Goal: Communication & Community: Share content

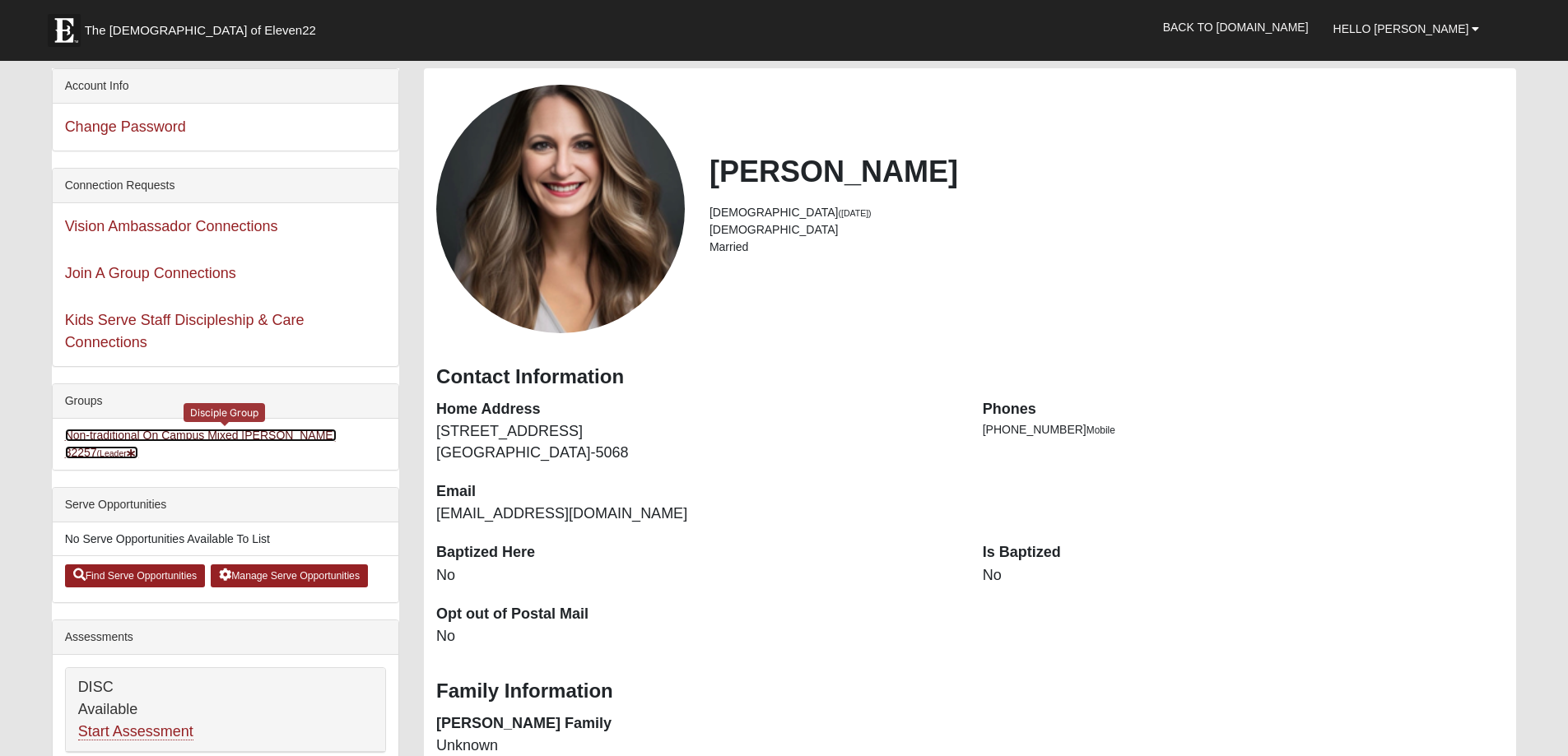
click at [251, 435] on link "Non-traditional On Campus Mixed [PERSON_NAME] 32257 (Leader )" at bounding box center [200, 443] width 272 height 31
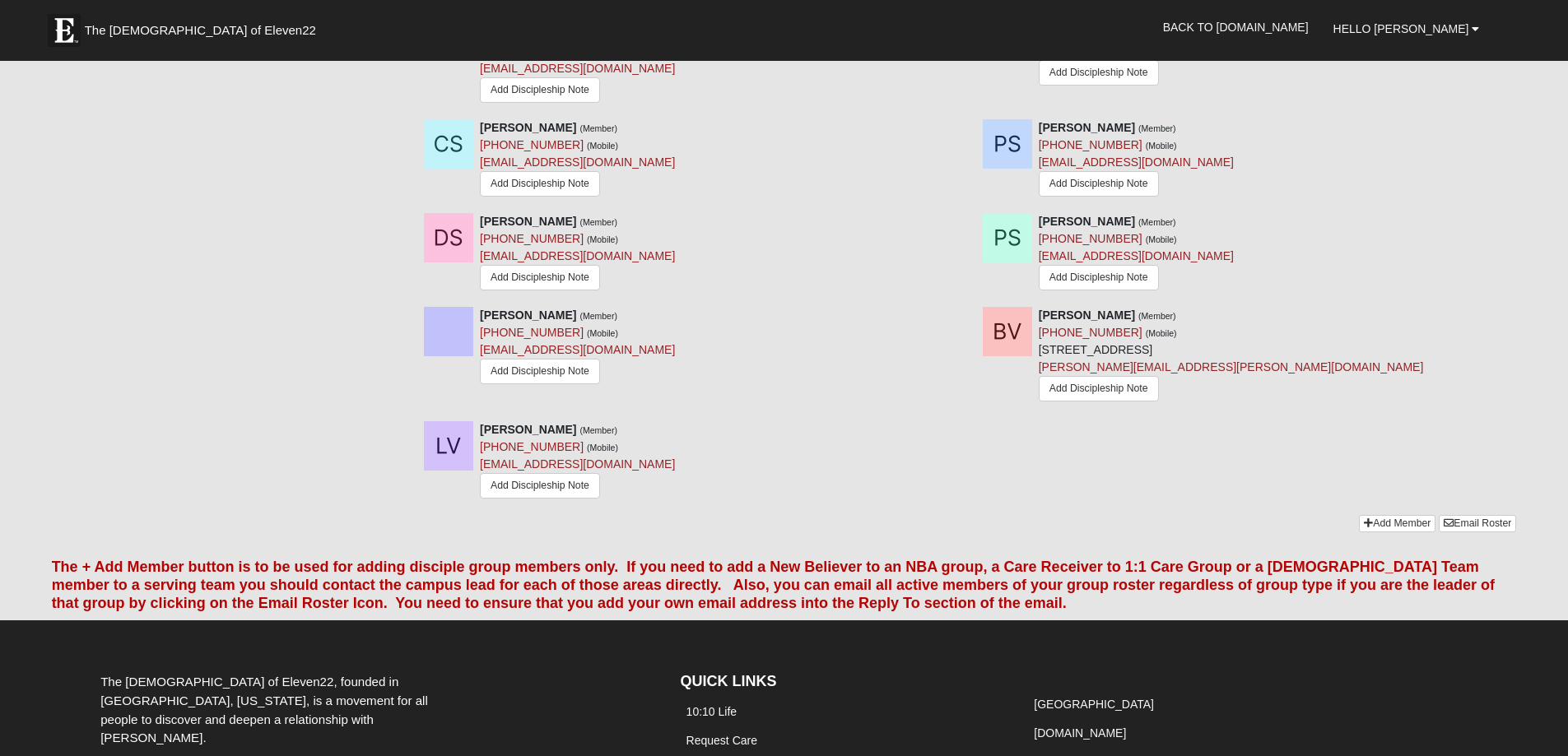
scroll to position [2665, 0]
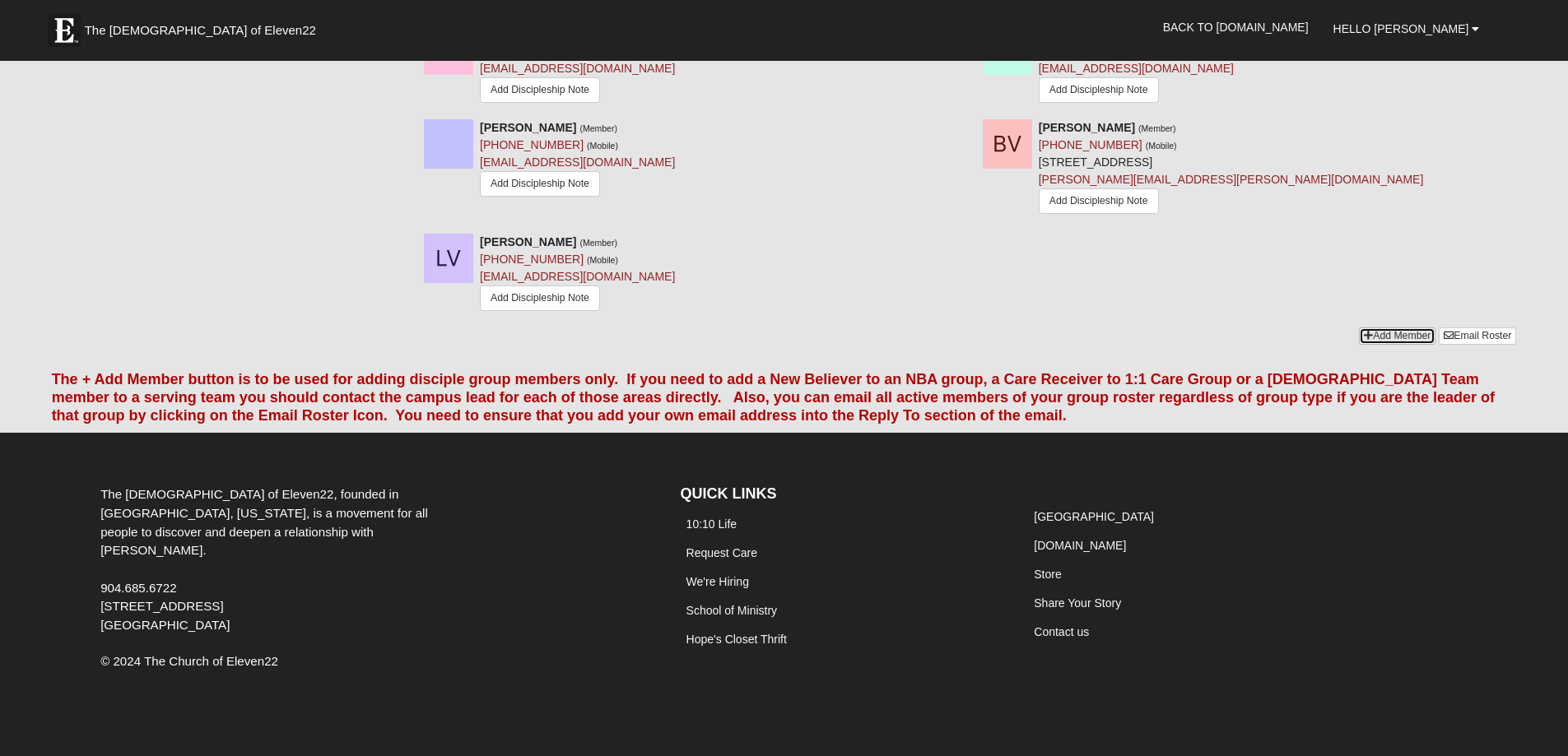
click at [1398, 327] on link "Add Member" at bounding box center [1398, 336] width 77 height 17
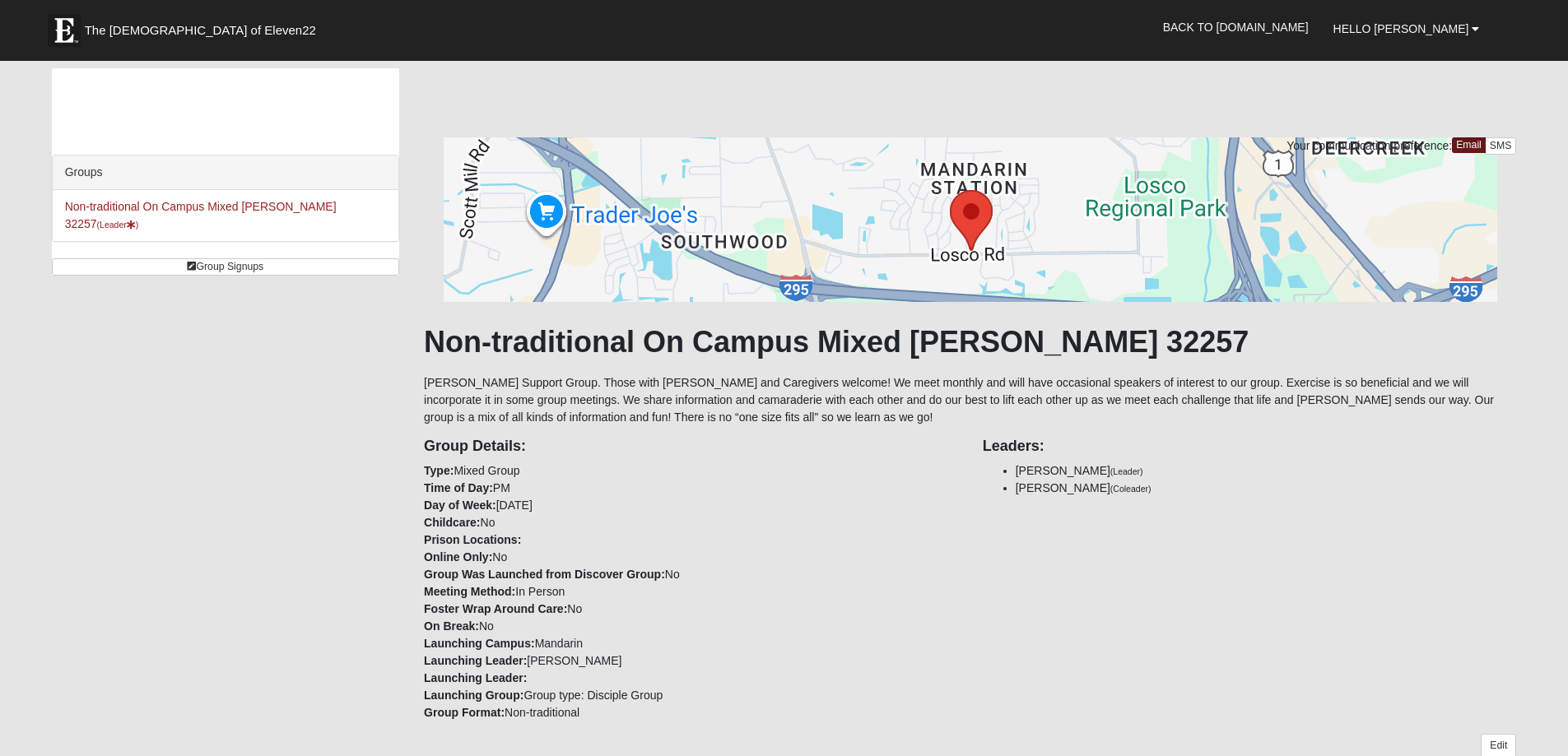
scroll to position [2658, 0]
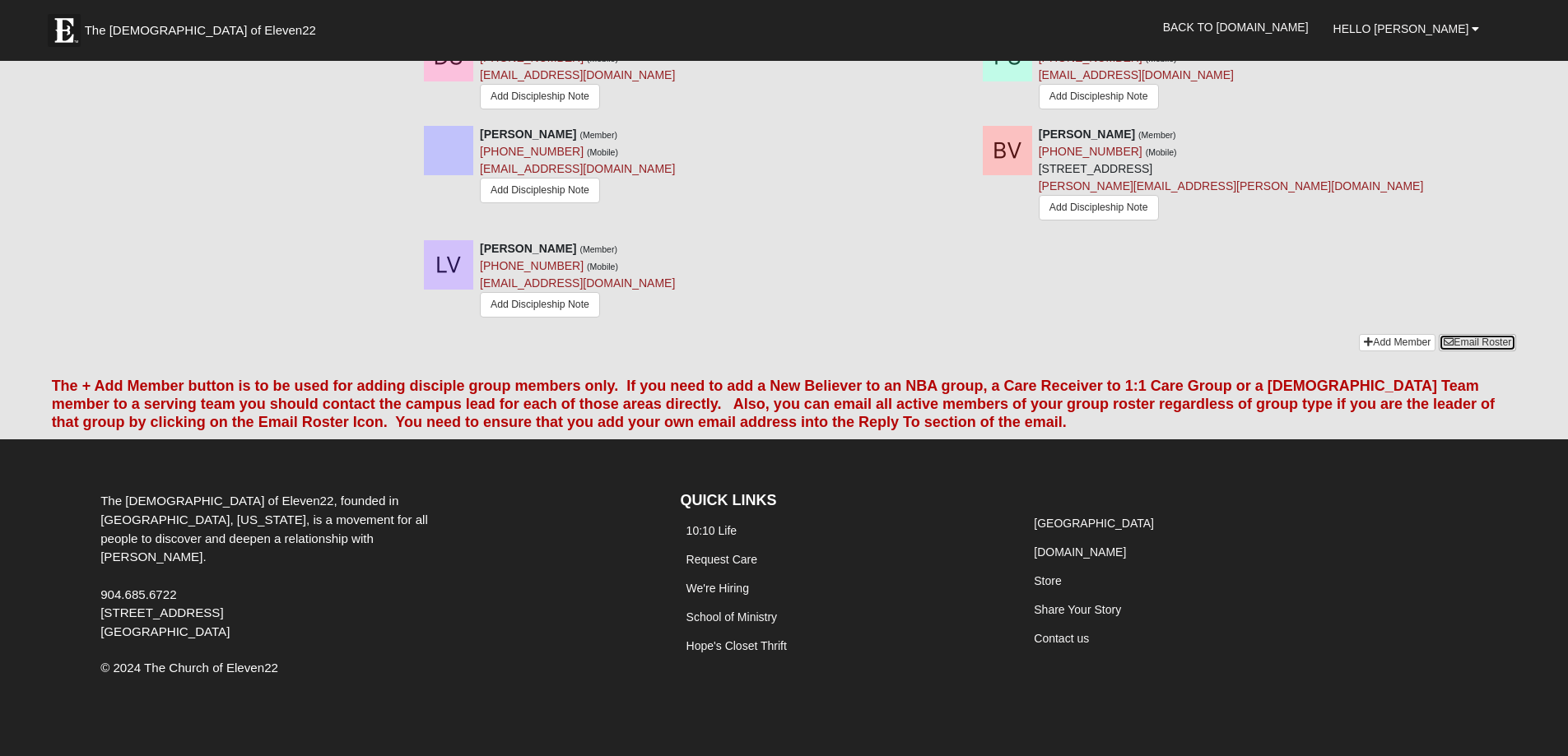
click at [1471, 340] on link "Email Roster" at bounding box center [1477, 343] width 78 height 17
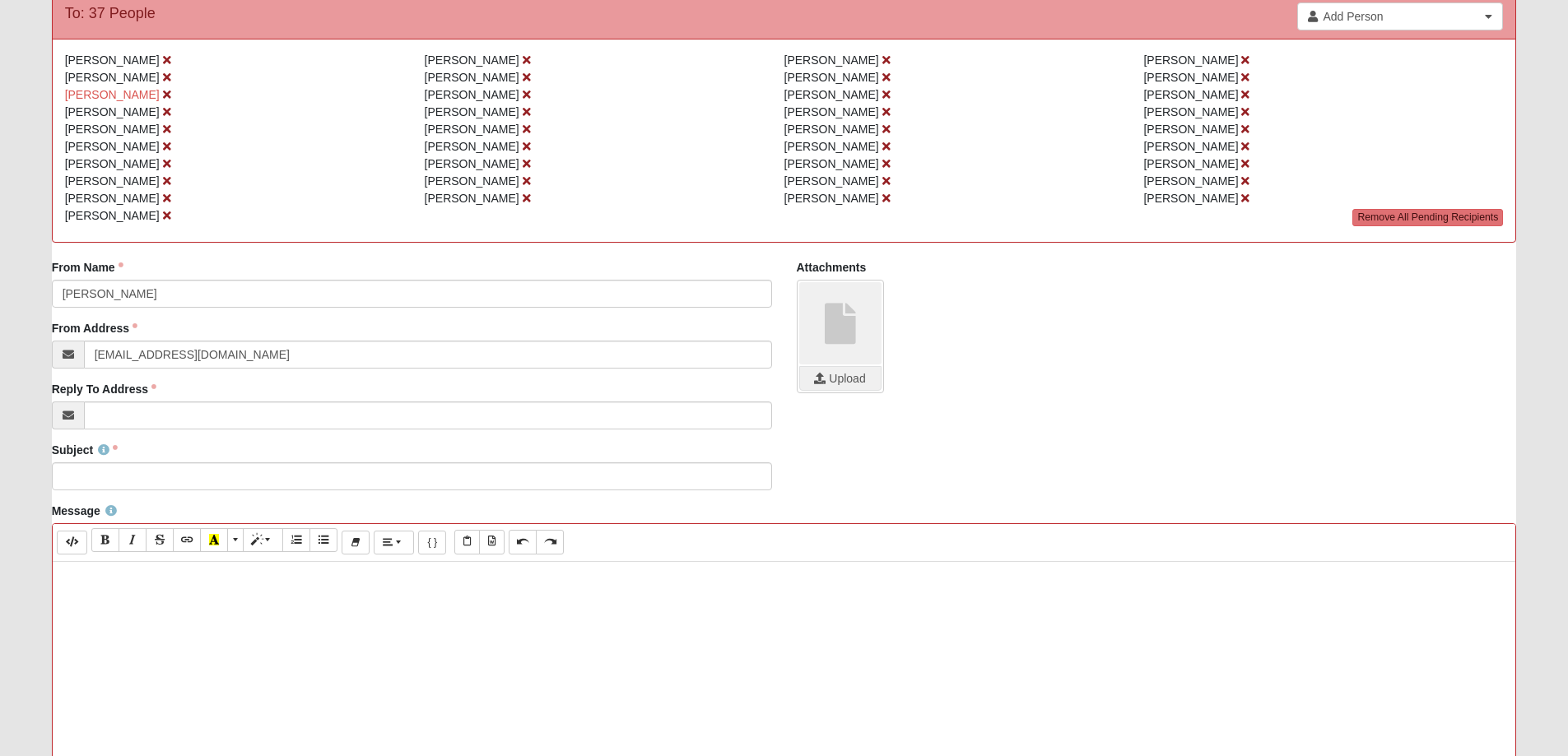
scroll to position [329, 0]
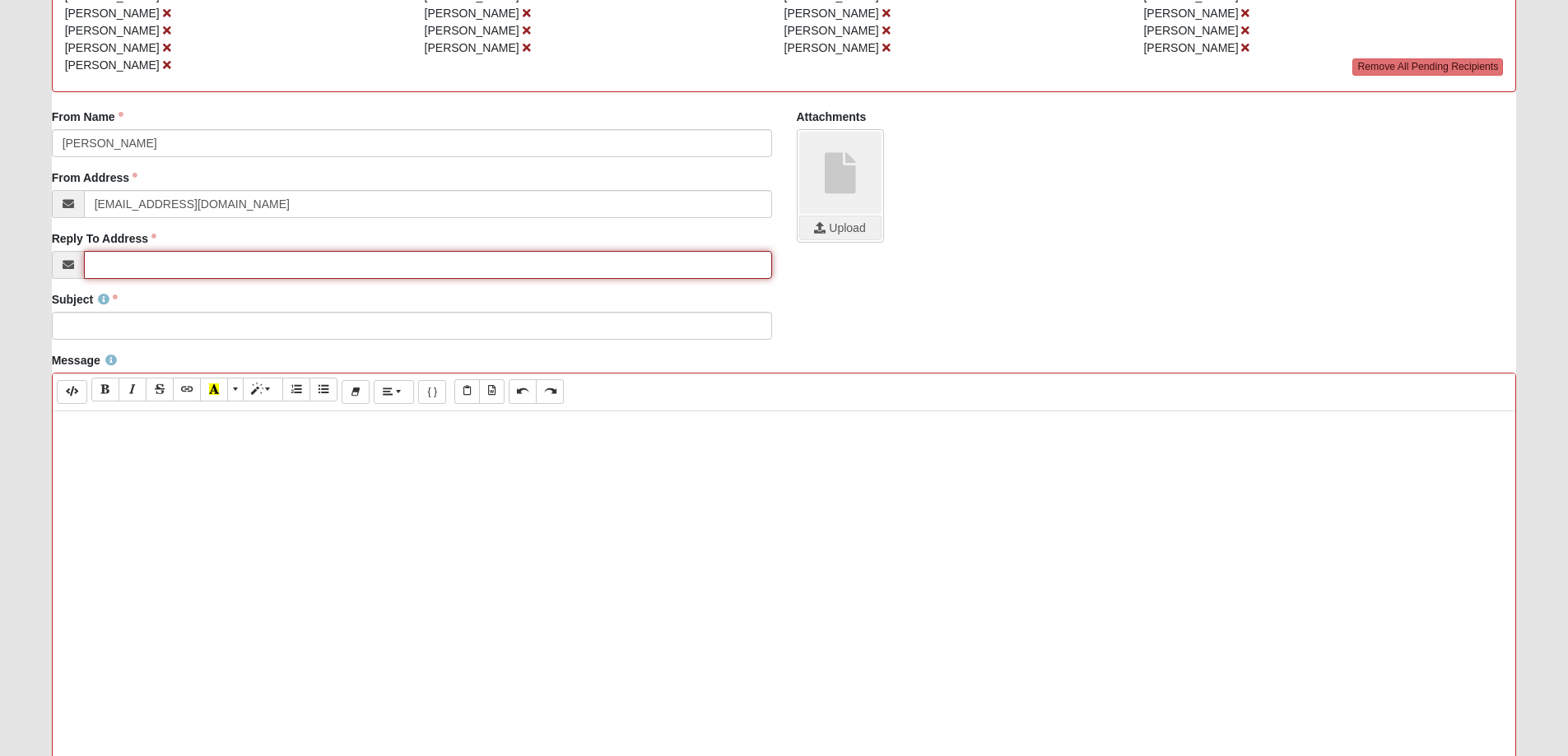
click at [126, 262] on input "Reply To Address" at bounding box center [428, 265] width 688 height 28
type input "[EMAIL_ADDRESS][DOMAIN_NAME]"
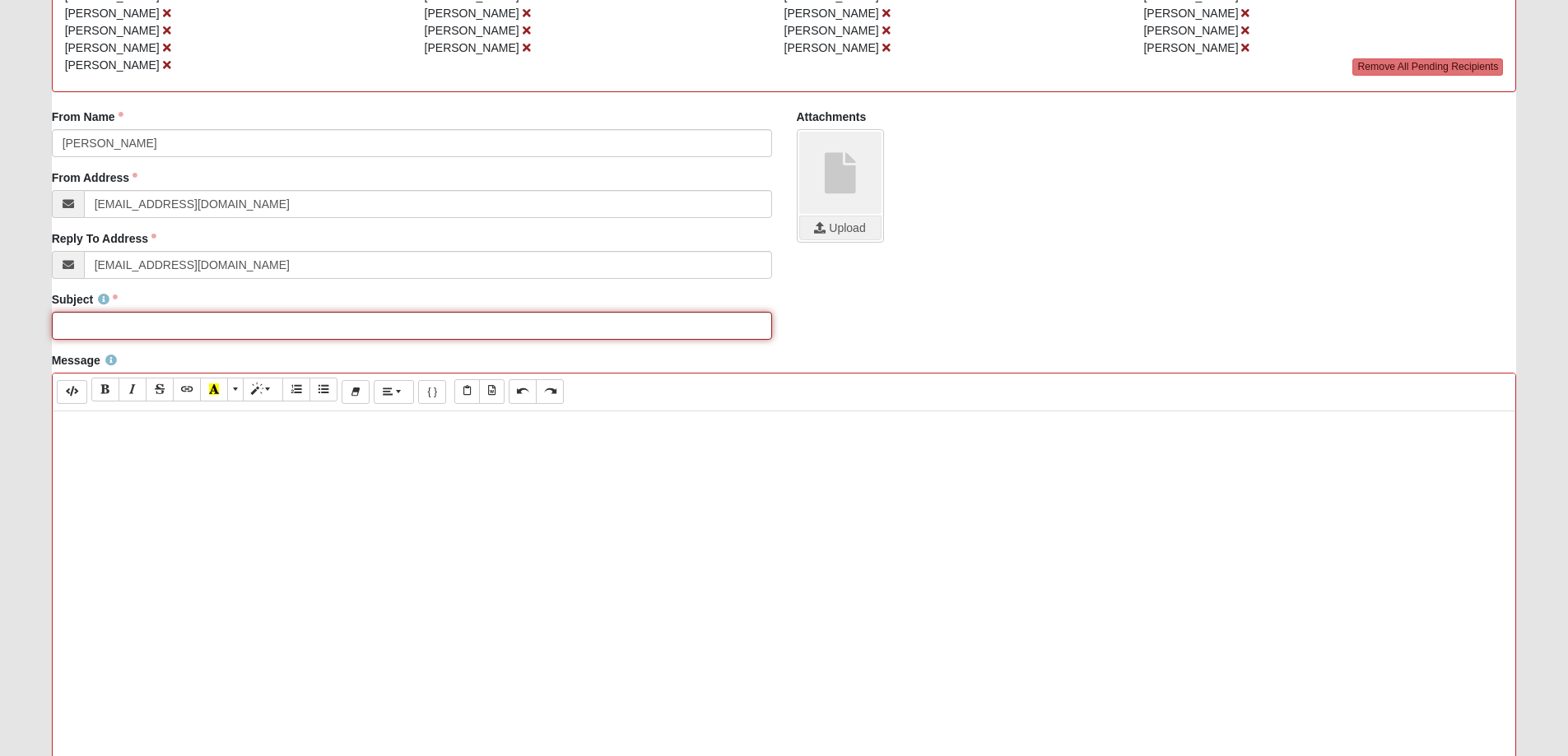
click at [113, 329] on input "Subject" at bounding box center [411, 326] width 720 height 28
type input "RSVP-Register for Beach Walk [DATE] FREE and Food Provided"
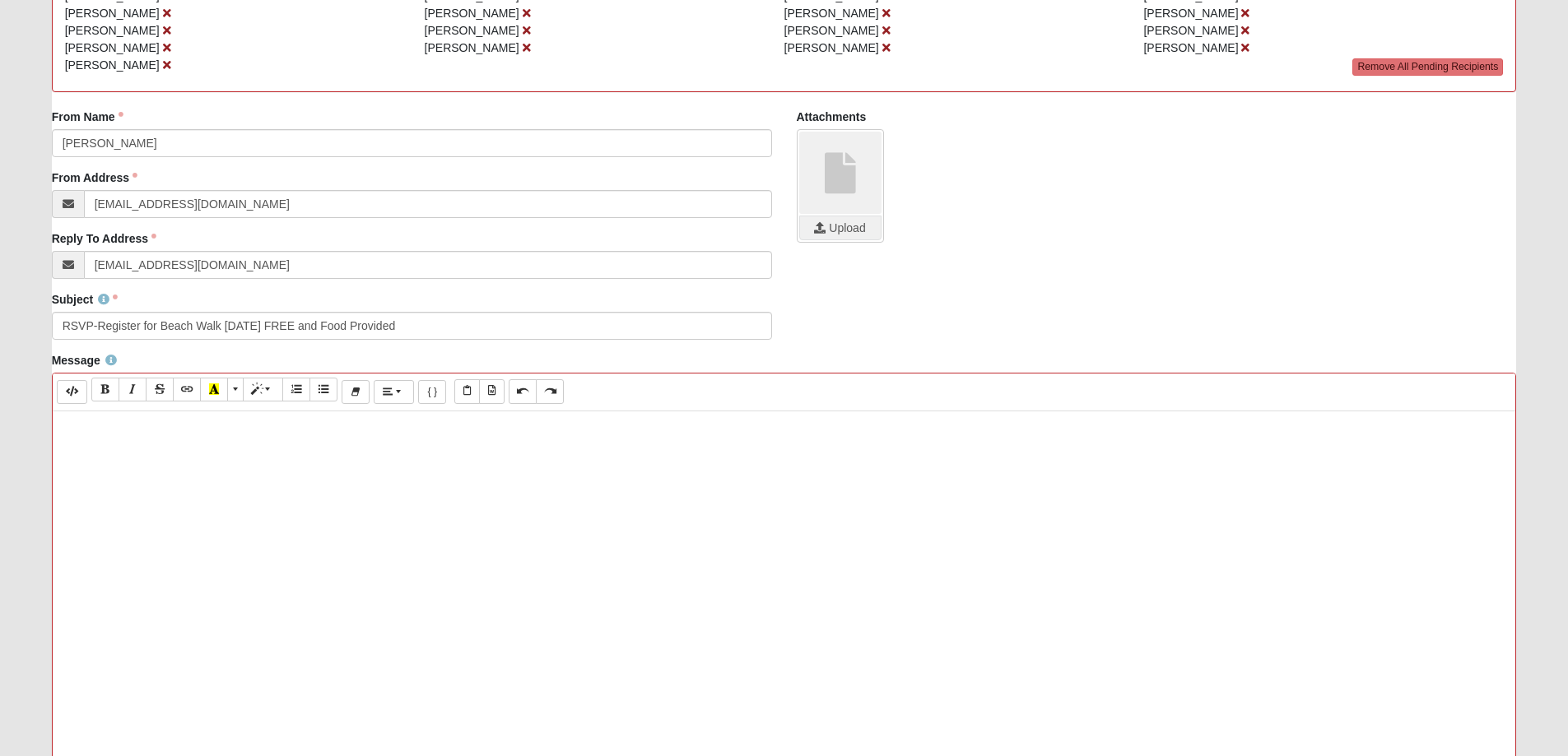
click at [116, 470] on div at bounding box center [784, 658] width 1463 height 494
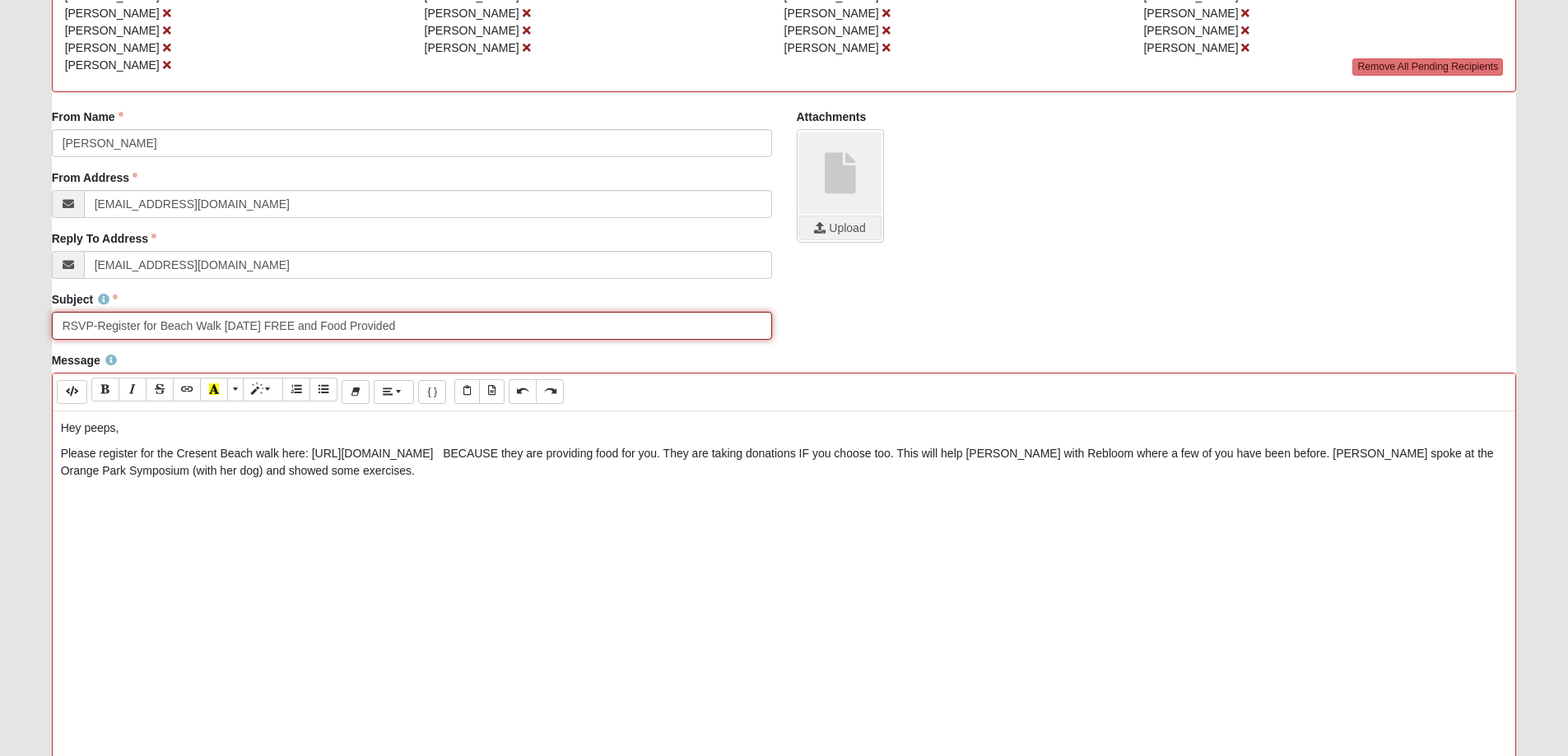
drag, startPoint x: 429, startPoint y: 326, endPoint x: 279, endPoint y: 326, distance: 150.0
click at [279, 326] on input "RSVP-Register for Beach Walk Tomorrow FREE and Food Provided" at bounding box center [411, 326] width 720 height 28
drag, startPoint x: 161, startPoint y: 324, endPoint x: 58, endPoint y: 326, distance: 103.0
click at [58, 326] on input "RSVP-Register for Beach Walk Tomorrow FREE and Food Provided" at bounding box center [411, 326] width 720 height 28
drag, startPoint x: 320, startPoint y: 324, endPoint x: 180, endPoint y: 325, distance: 140.0
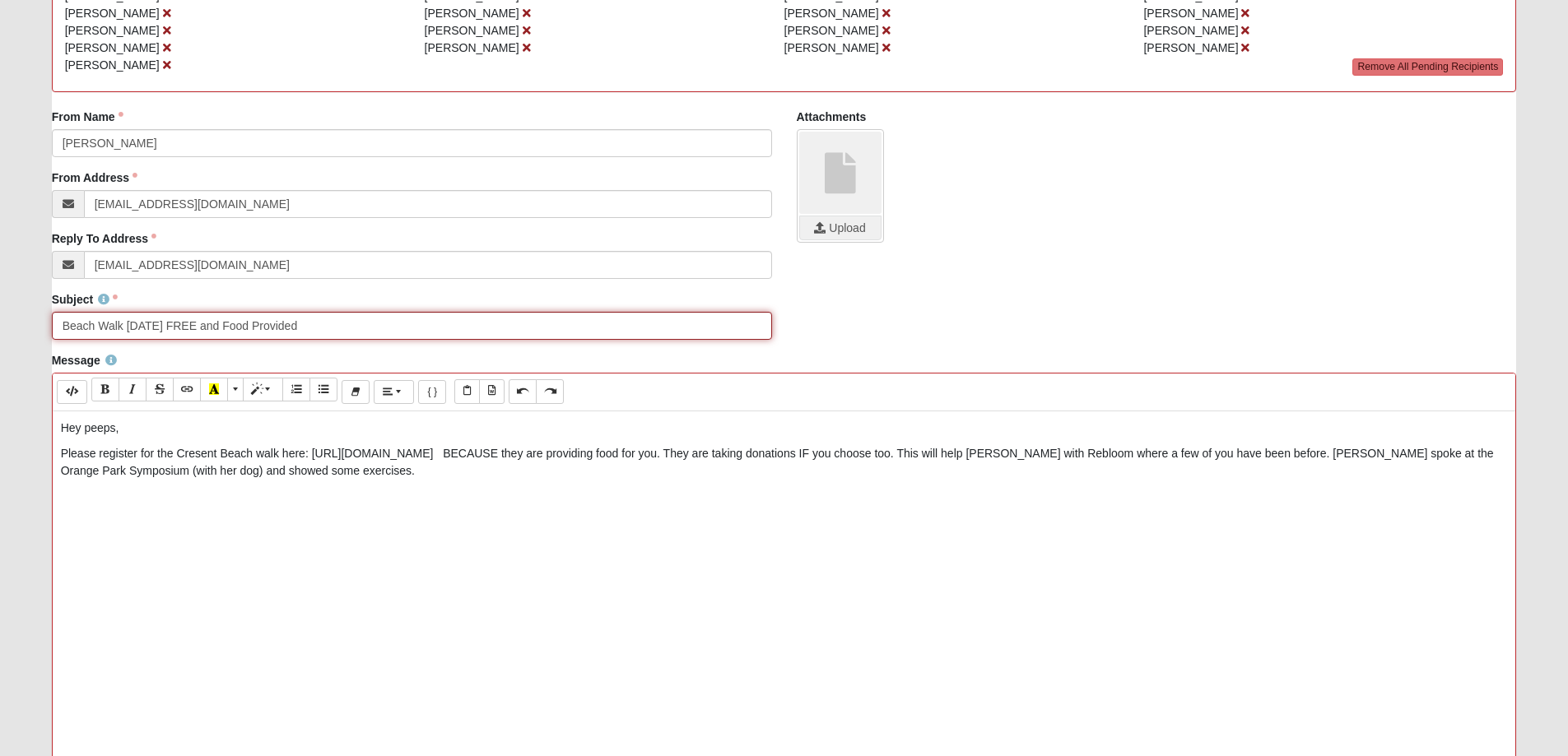
click at [180, 325] on input "Beach Walk Tomorrow FREE and Food Provided" at bounding box center [411, 326] width 720 height 28
type input "Beach Walk Tomorrow is RESCHEDULED For NEXT Sat."
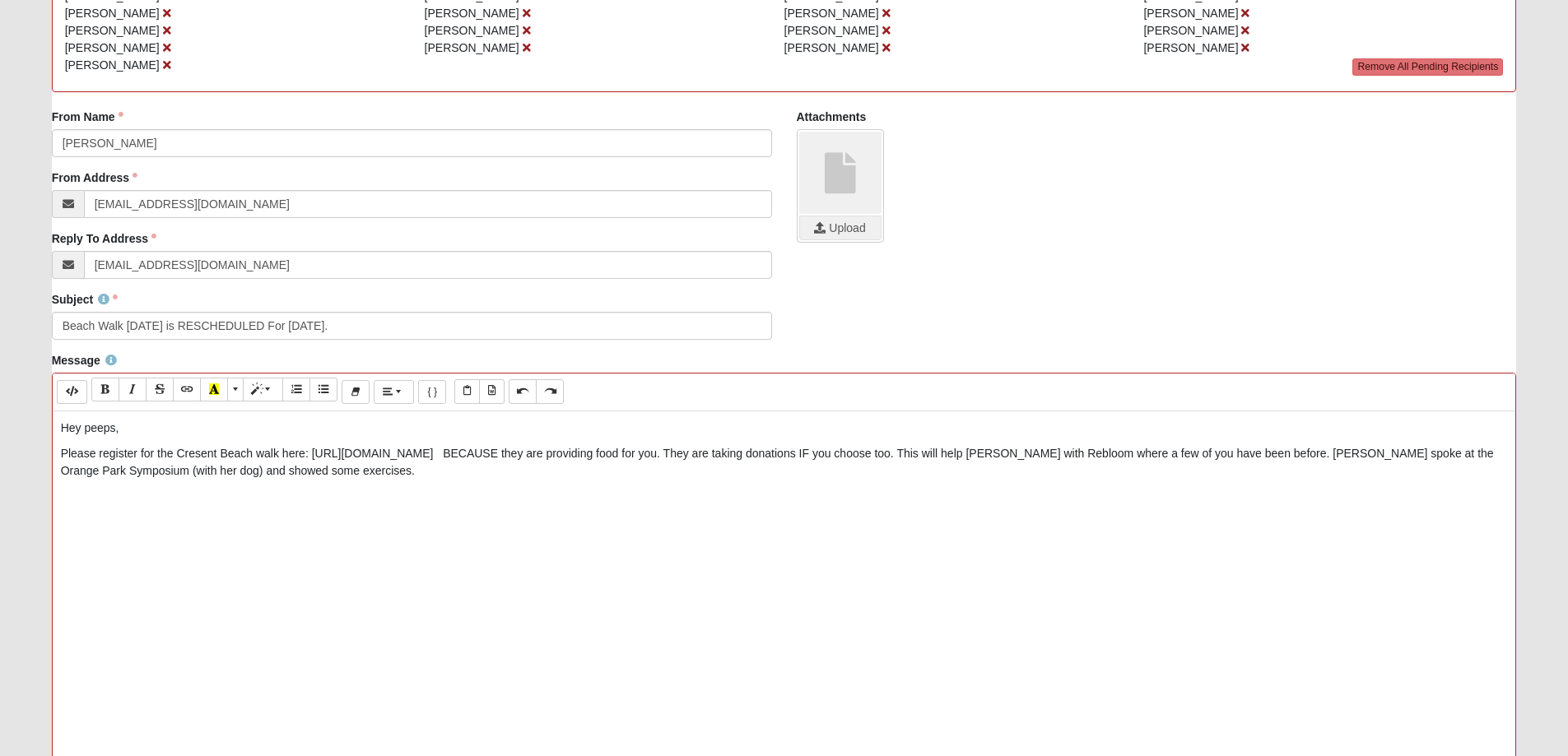
click at [63, 452] on p "Please register for the Cresent Beach walk here: https://www.rebloomcenter.org/…" at bounding box center [785, 463] width 1448 height 35
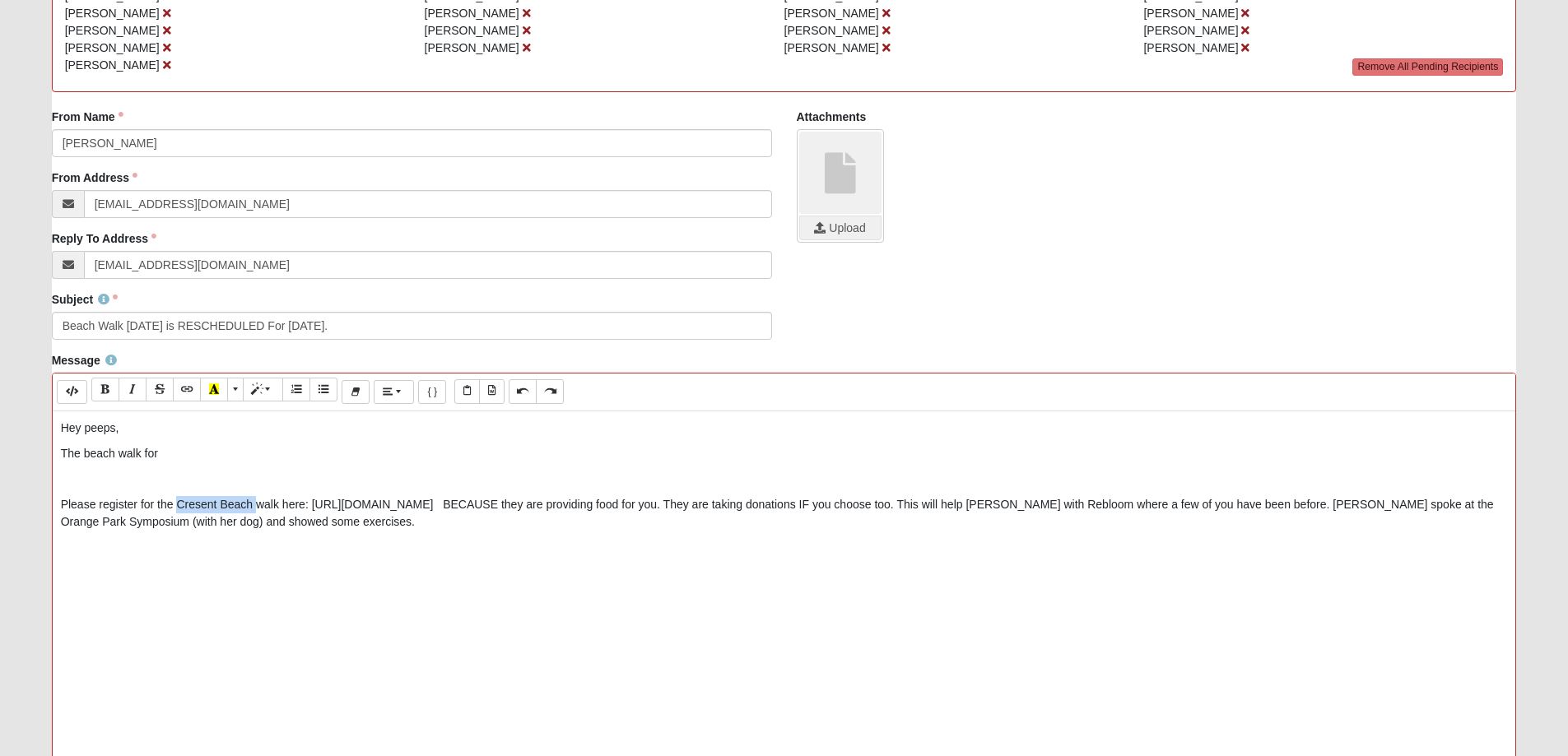
drag, startPoint x: 256, startPoint y: 501, endPoint x: 179, endPoint y: 504, distance: 77.1
click at [179, 504] on p "Please register for the Cresent Beach walk here: https://www.rebloomcenter.org/…" at bounding box center [785, 514] width 1448 height 35
copy p "Cresent Beach"
click at [177, 449] on p "The beach walk for" at bounding box center [785, 454] width 1448 height 17
click at [108, 481] on p at bounding box center [785, 479] width 1448 height 17
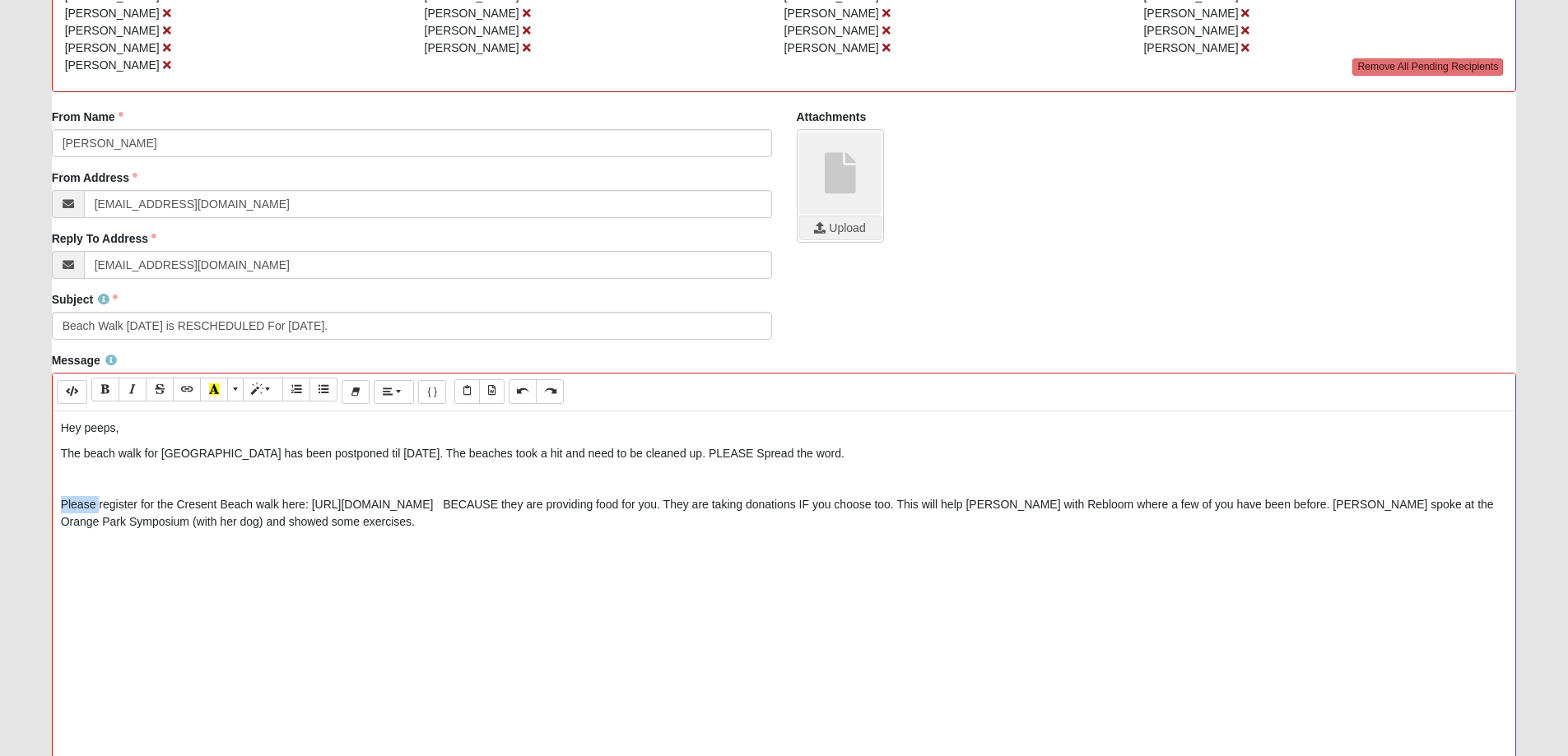
drag, startPoint x: 99, startPoint y: 504, endPoint x: 60, endPoint y: 503, distance: 39.0
click at [61, 503] on p "Please register for the Cresent Beach walk here: https://www.rebloomcenter.org/…" at bounding box center [785, 514] width 1448 height 35
click at [269, 505] on p "BUT register for the Cresent Beach walk here: https://www.rebloomcenter.org/eve…" at bounding box center [785, 514] width 1448 height 35
click at [722, 505] on p "BUT register for the Cresent Beach walk next Saturday here: https://www.rebloom…" at bounding box center [785, 514] width 1448 height 35
click at [610, 526] on p "BUT register for the Cresent Beach walk next Saturday here: https://www.rebloom…" at bounding box center [785, 514] width 1448 height 35
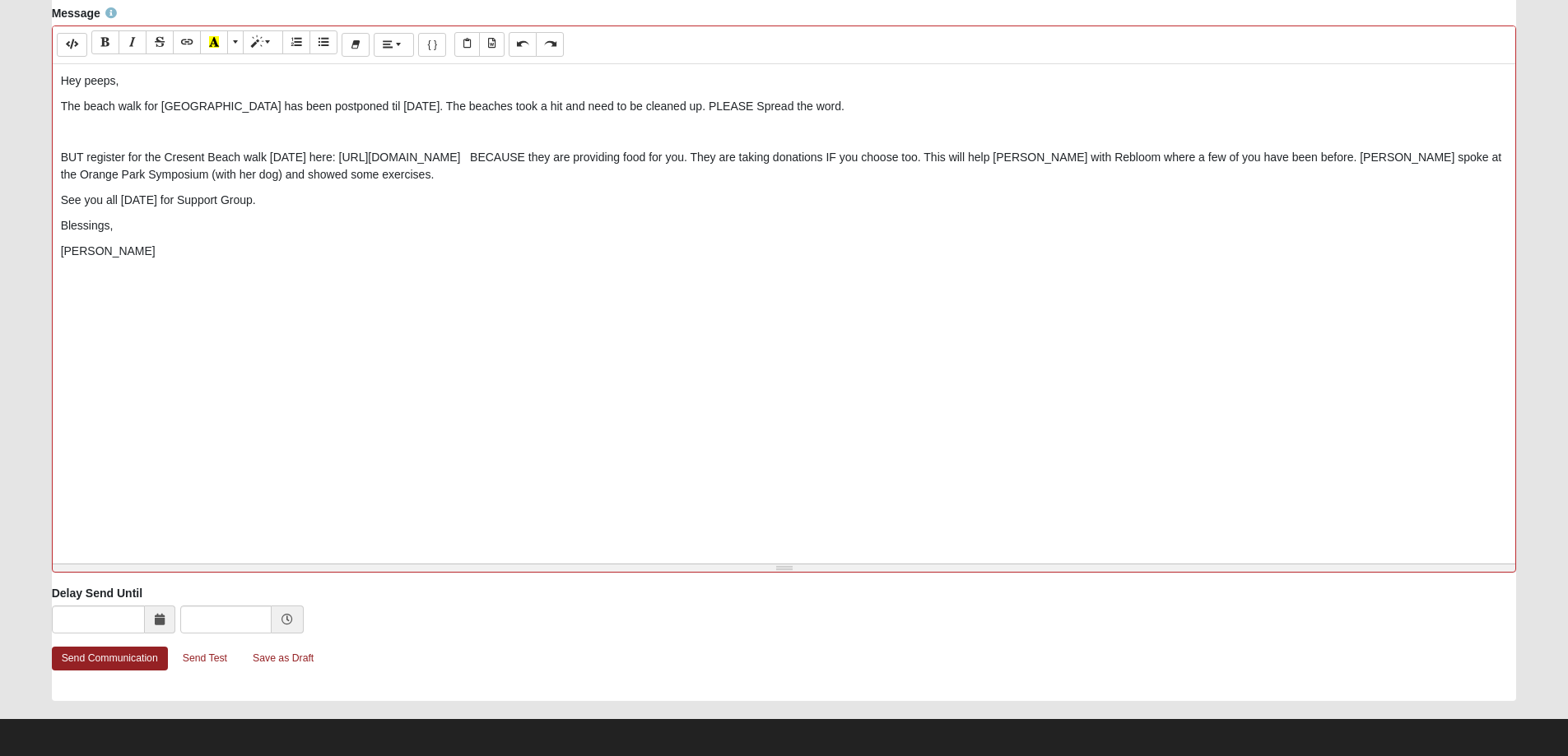
scroll to position [682, 0]
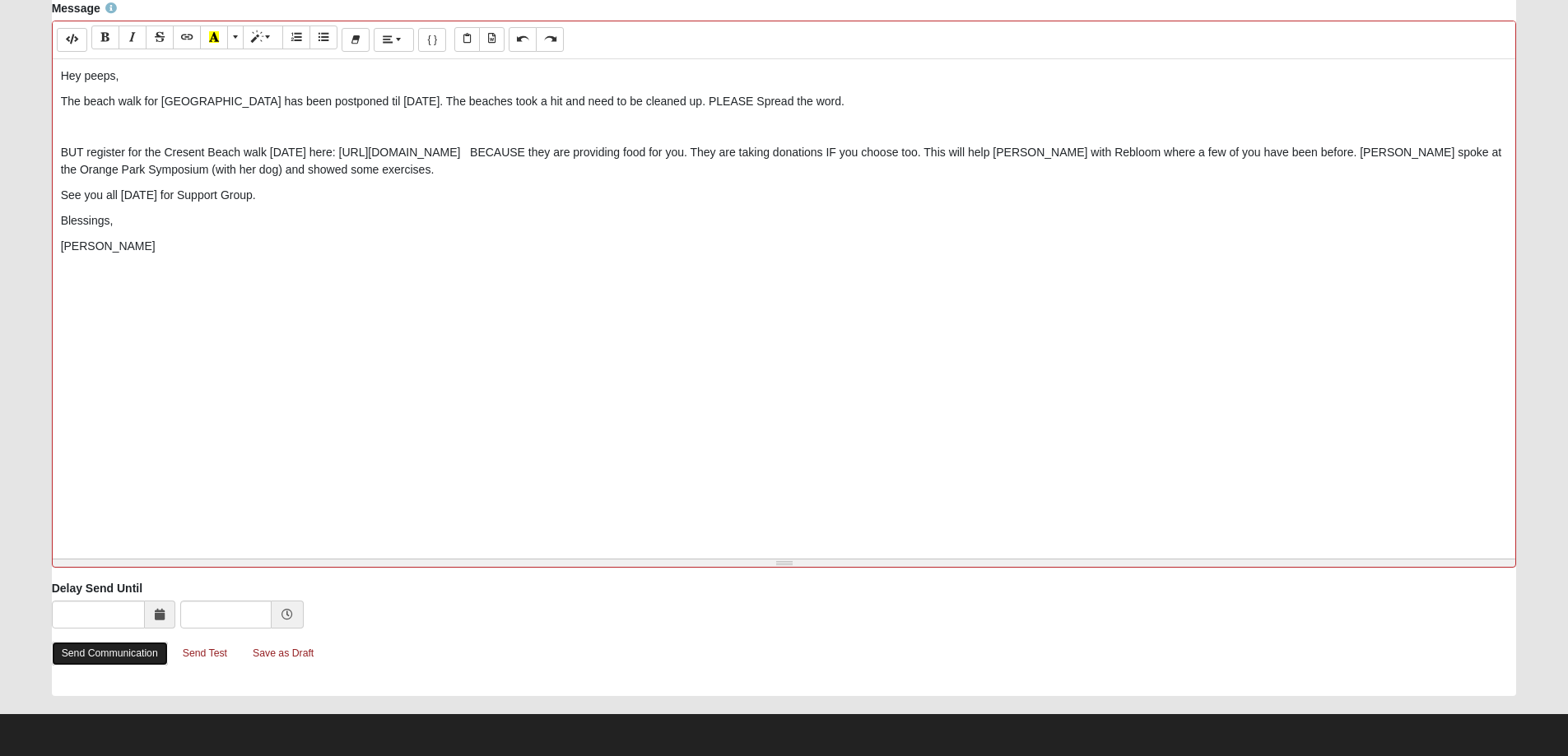
click at [138, 657] on link "Send Communication" at bounding box center [109, 653] width 116 height 24
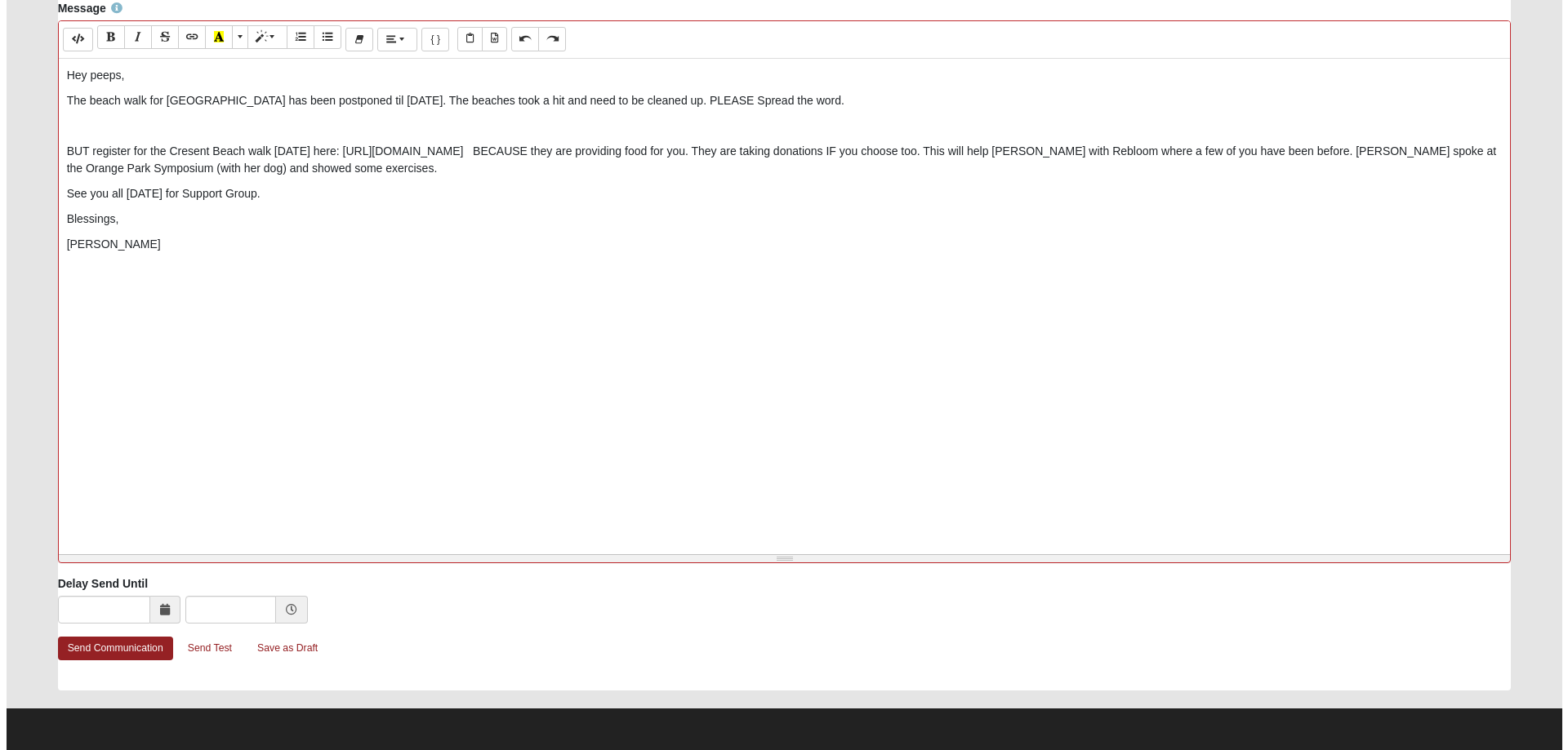
scroll to position [0, 0]
